Goal: Entertainment & Leisure: Browse casually

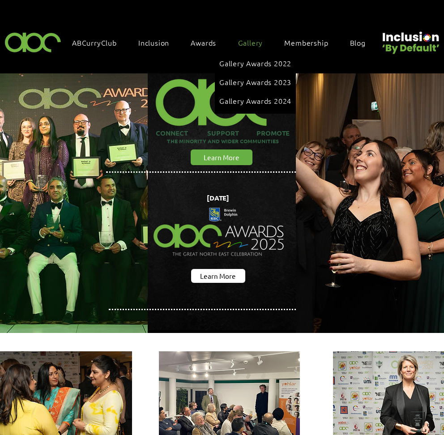
click at [247, 40] on span "Gallery" at bounding box center [250, 43] width 25 height 10
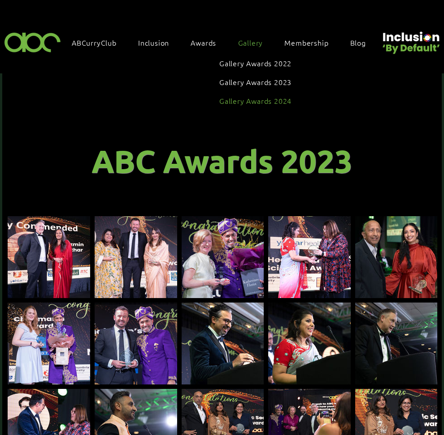
click at [247, 99] on span "Gallery Awards 2024" at bounding box center [255, 101] width 72 height 10
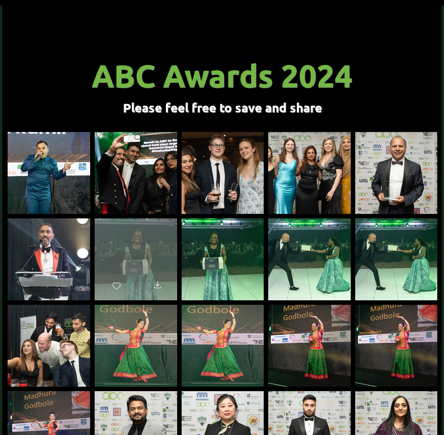
scroll to position [90, 0]
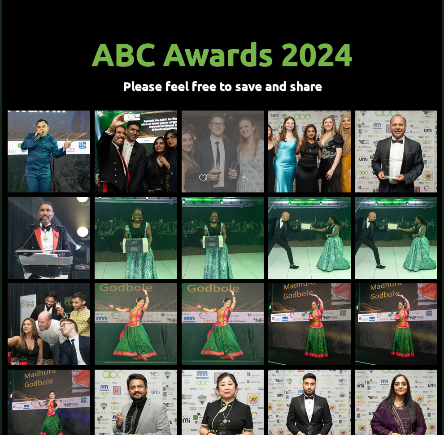
click at [225, 137] on div "main content" at bounding box center [222, 148] width 82 height 74
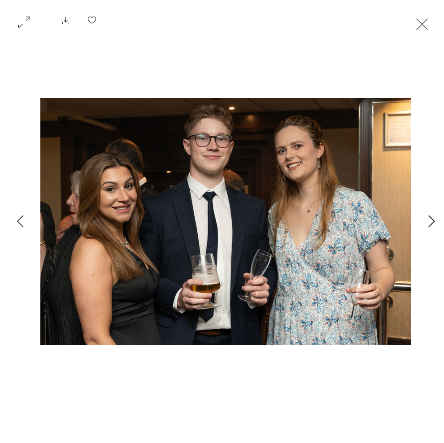
click at [429, 216] on icon "Next Item" at bounding box center [431, 221] width 6 height 12
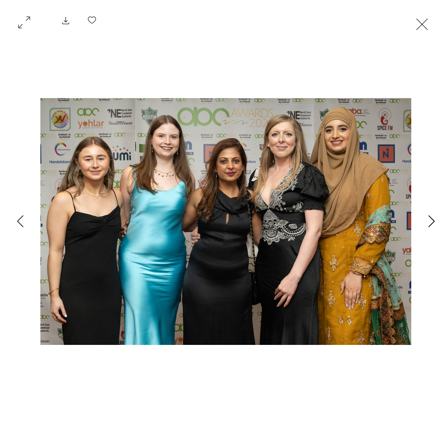
click at [429, 216] on icon "Next Item" at bounding box center [431, 221] width 6 height 12
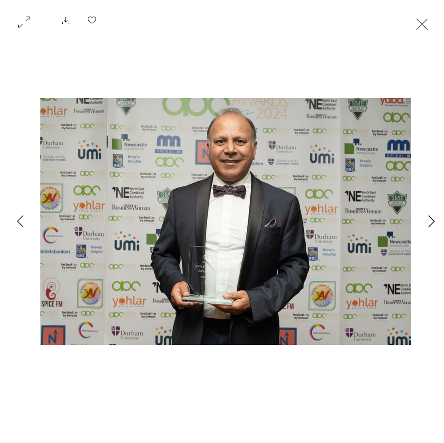
click at [429, 216] on icon "Next Item" at bounding box center [431, 221] width 6 height 12
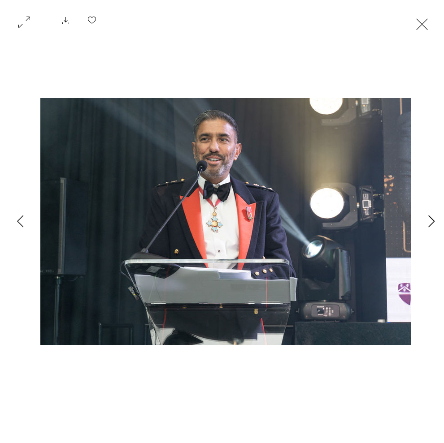
click at [429, 216] on icon "Next Item" at bounding box center [431, 221] width 6 height 12
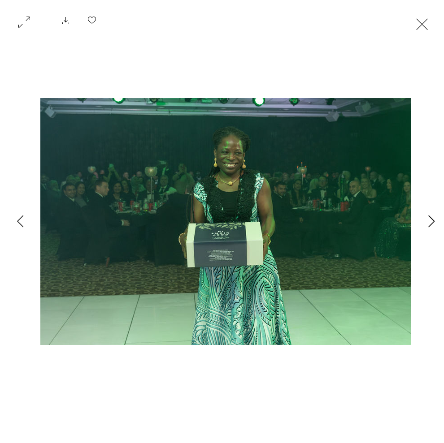
click at [429, 216] on icon "Next Item" at bounding box center [431, 221] width 6 height 12
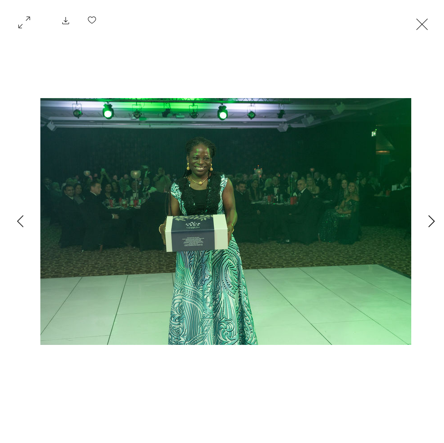
click at [429, 216] on icon "Next Item" at bounding box center [431, 221] width 6 height 12
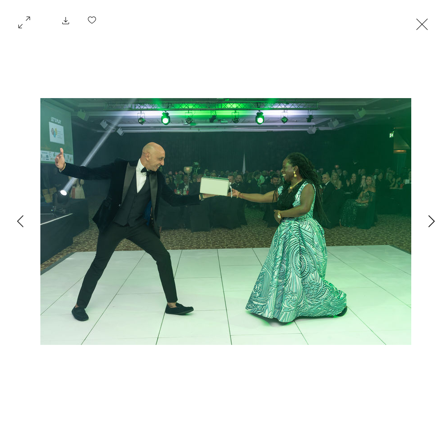
click at [426, 219] on button "Next Item" at bounding box center [431, 222] width 22 height 22
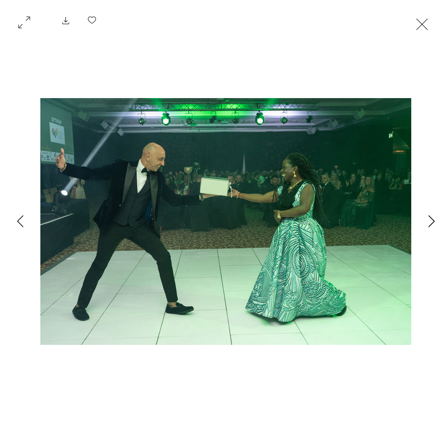
click at [426, 218] on button "Next Item" at bounding box center [431, 222] width 22 height 22
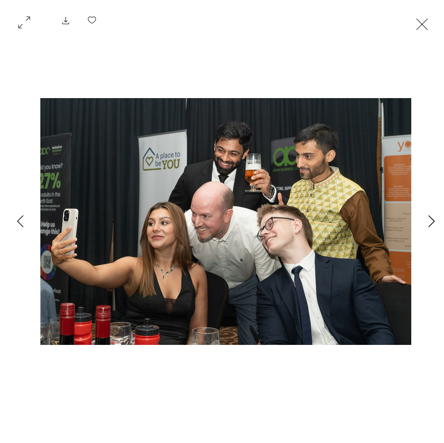
click at [426, 218] on button "Next Item" at bounding box center [431, 222] width 22 height 22
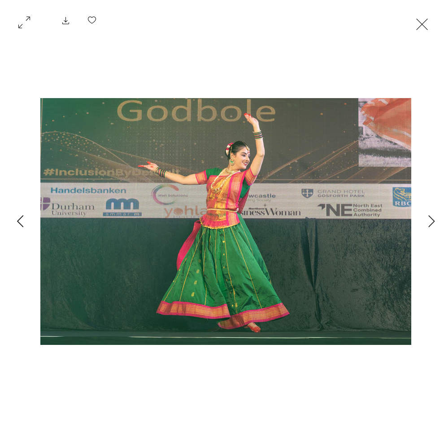
click at [17, 220] on icon "Previous Item" at bounding box center [20, 221] width 7 height 12
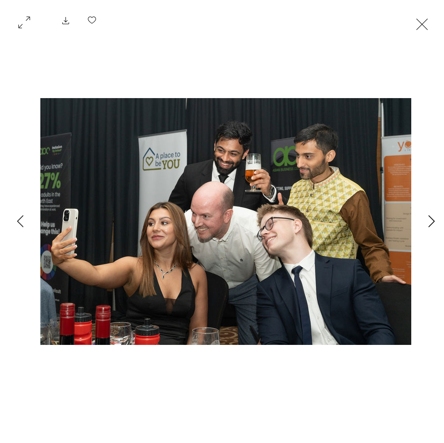
click at [430, 225] on icon "Next Item" at bounding box center [431, 221] width 7 height 12
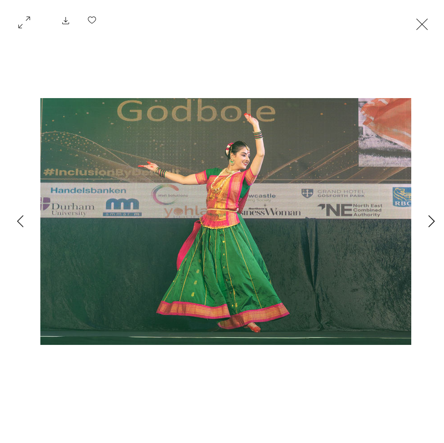
click at [430, 225] on icon "Next Item" at bounding box center [431, 221] width 7 height 12
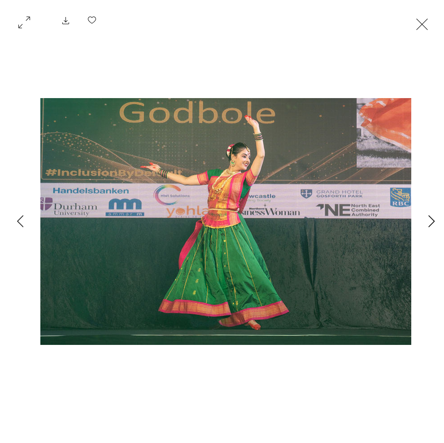
click at [430, 225] on icon "Next Item" at bounding box center [431, 221] width 7 height 12
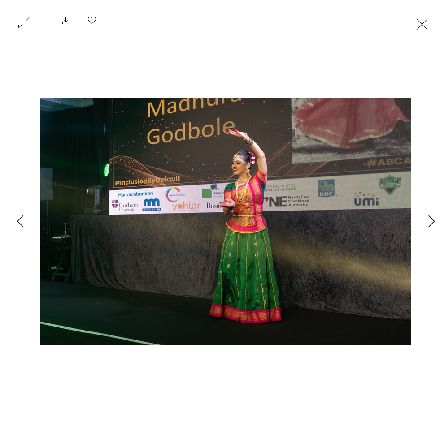
click at [430, 225] on icon "Next Item" at bounding box center [431, 221] width 7 height 12
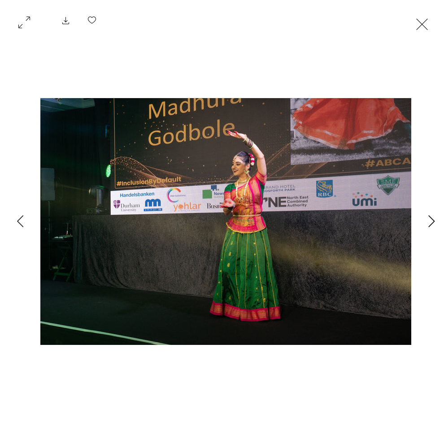
click at [430, 225] on icon "Next Item" at bounding box center [431, 221] width 7 height 12
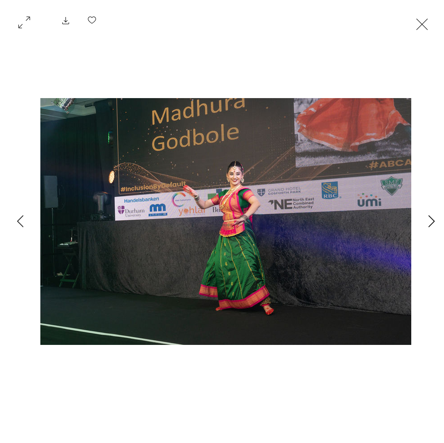
click at [430, 225] on icon "Next Item" at bounding box center [431, 221] width 7 height 12
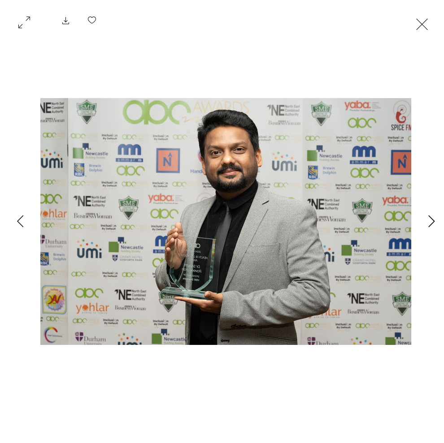
click at [430, 225] on icon "Next Item" at bounding box center [431, 221] width 7 height 12
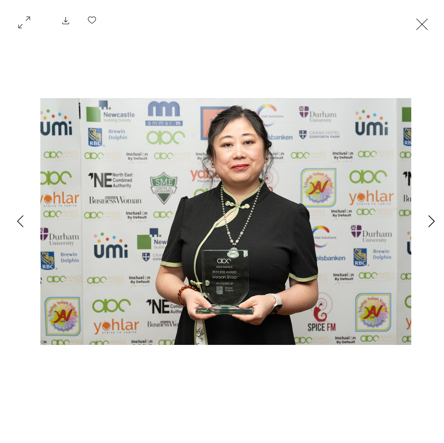
click at [430, 225] on icon "Next Item" at bounding box center [431, 221] width 7 height 12
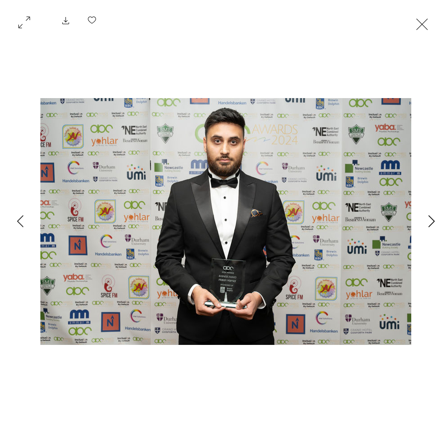
click at [430, 225] on icon "Next Item" at bounding box center [431, 221] width 7 height 12
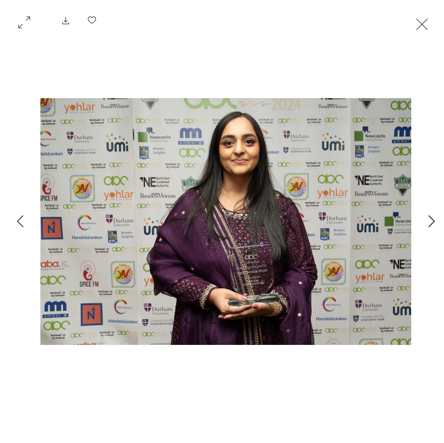
click at [430, 225] on icon "Next Item" at bounding box center [431, 221] width 7 height 12
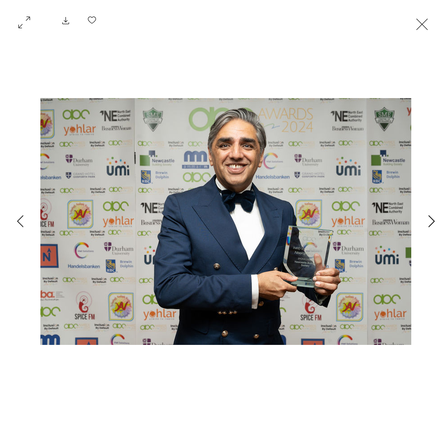
click at [430, 225] on icon "Next Item" at bounding box center [431, 221] width 7 height 12
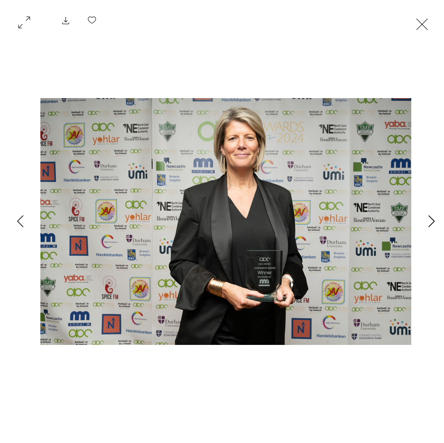
click at [430, 225] on icon "Next Item" at bounding box center [431, 221] width 7 height 12
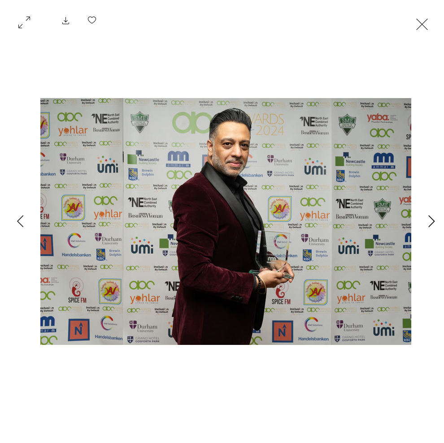
click at [430, 225] on icon "Next Item" at bounding box center [431, 221] width 7 height 12
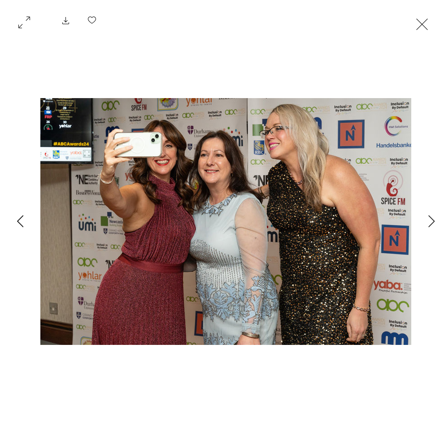
click at [17, 216] on icon "Previous Item" at bounding box center [20, 221] width 7 height 12
